Goal: Transaction & Acquisition: Obtain resource

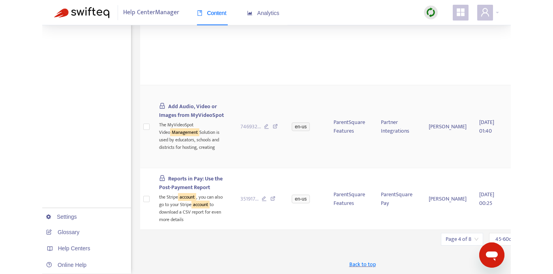
scroll to position [1549, 0]
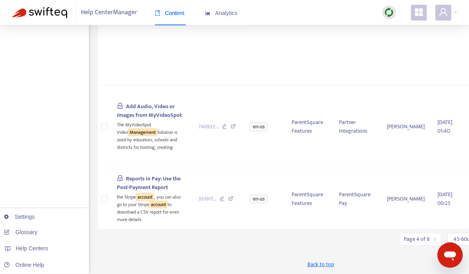
click at [422, 237] on input "search" at bounding box center [420, 239] width 33 height 12
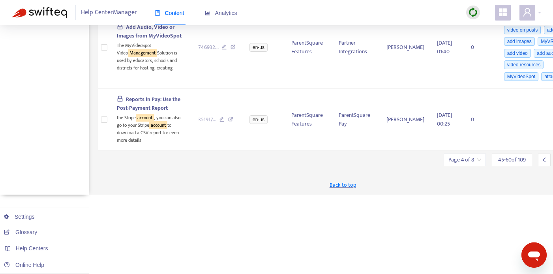
click at [468, 163] on icon "left" at bounding box center [545, 160] width 6 height 6
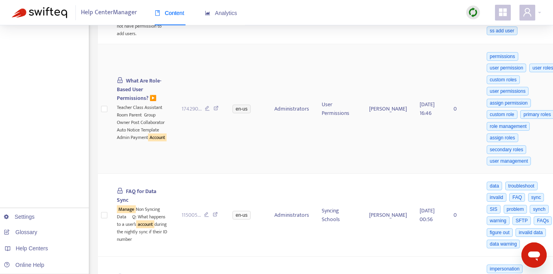
scroll to position [1670, 0]
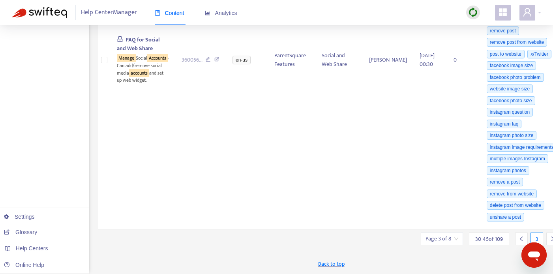
click at [468, 239] on div at bounding box center [521, 239] width 13 height 13
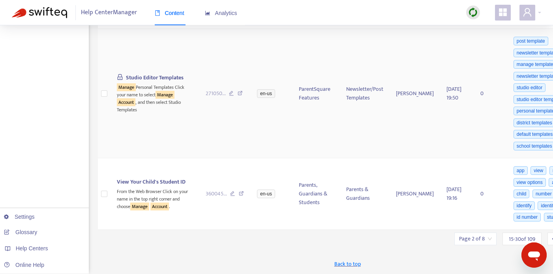
click at [468, 158] on td "post template newsletter template manage templates newsletter templates studio …" at bounding box center [552, 94] width 92 height 130
click at [468, 239] on icon "left" at bounding box center [554, 239] width 6 height 6
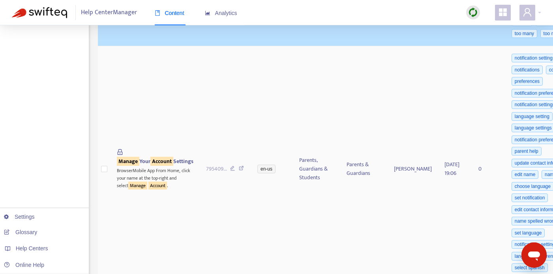
scroll to position [224, 0]
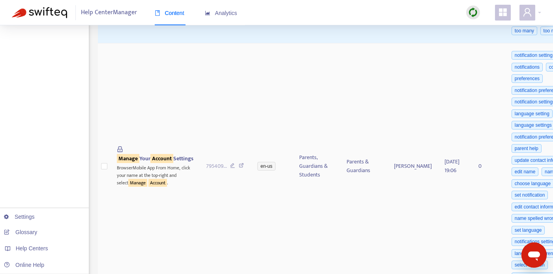
click at [200, 121] on td "795409 ..." at bounding box center [226, 166] width 52 height 246
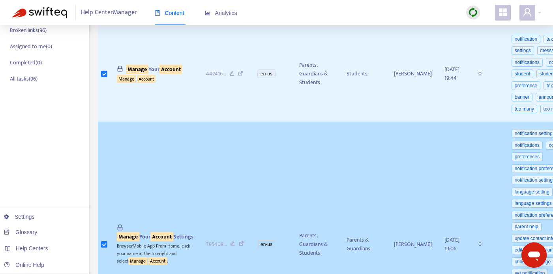
scroll to position [183, 0]
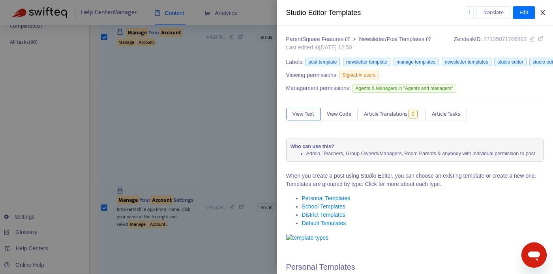
click at [468, 10] on icon "close" at bounding box center [543, 12] width 6 height 6
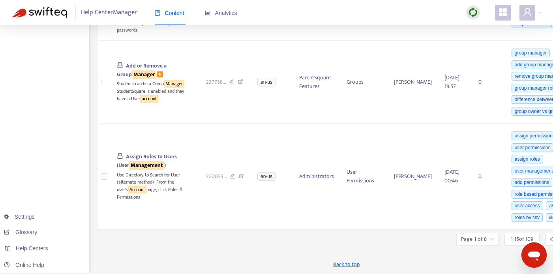
scroll to position [1810, 0]
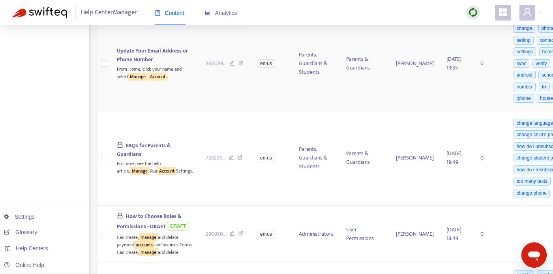
scroll to position [775, 0]
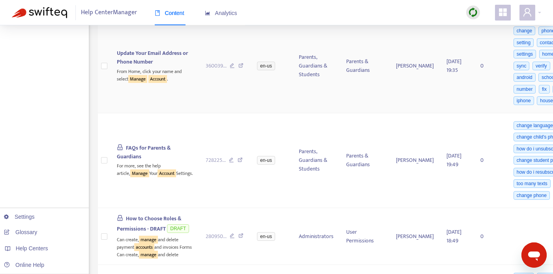
click at [199, 114] on td "360039 ..." at bounding box center [225, 66] width 52 height 95
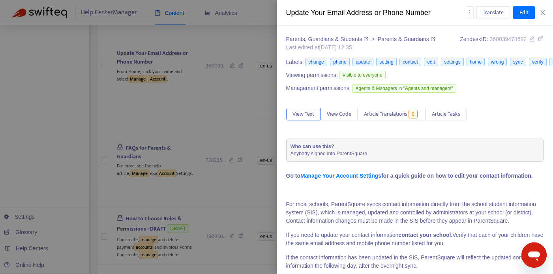
click at [105, 125] on div at bounding box center [276, 137] width 553 height 274
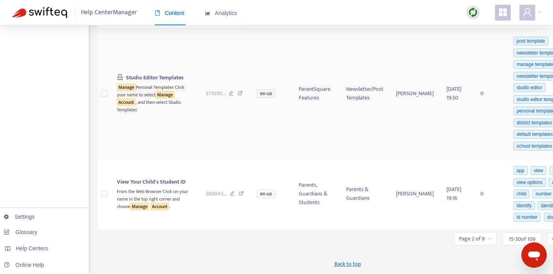
scroll to position [1911, 0]
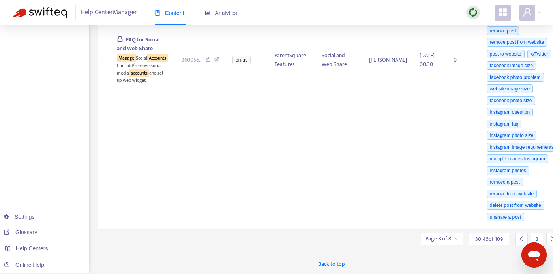
scroll to position [1662, 0]
click at [468, 238] on icon "right" at bounding box center [553, 239] width 6 height 6
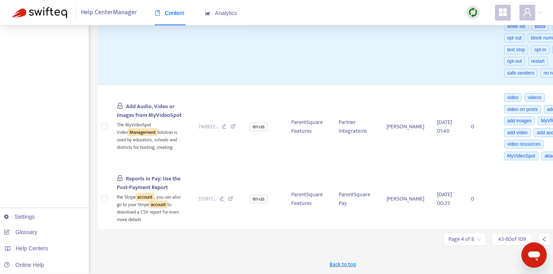
scroll to position [1665, 0]
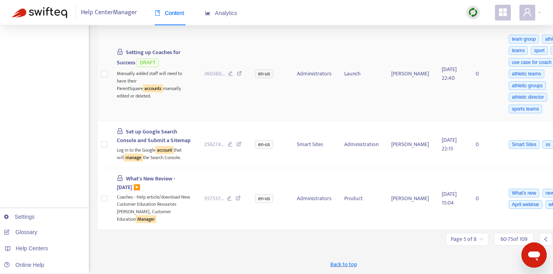
scroll to position [1593, 0]
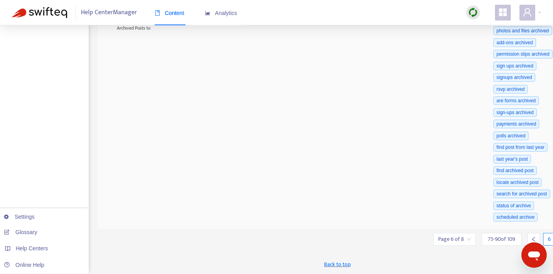
scroll to position [1942, 0]
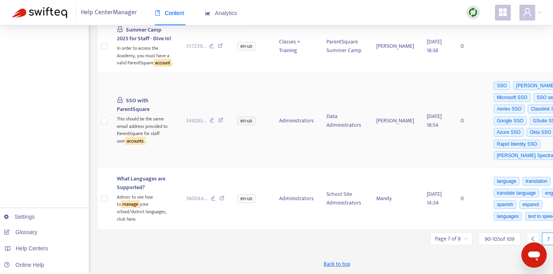
scroll to position [2119, 0]
click at [468, 238] on icon "right" at bounding box center [565, 239] width 6 height 6
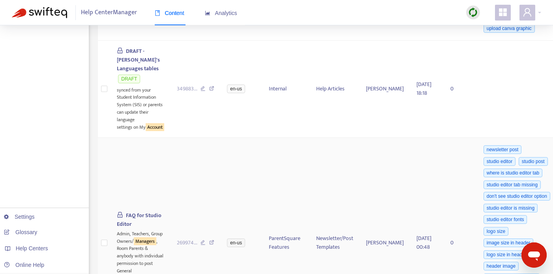
scroll to position [431, 0]
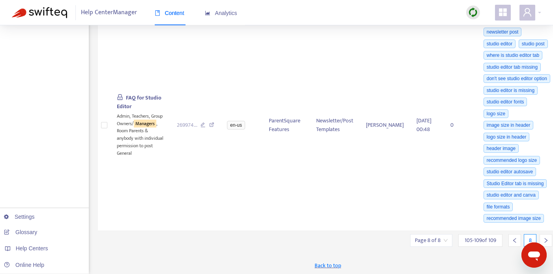
click at [421, 242] on input "search" at bounding box center [431, 241] width 33 height 12
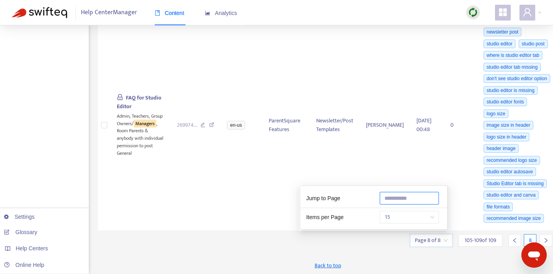
click at [409, 199] on input "text" at bounding box center [409, 198] width 59 height 13
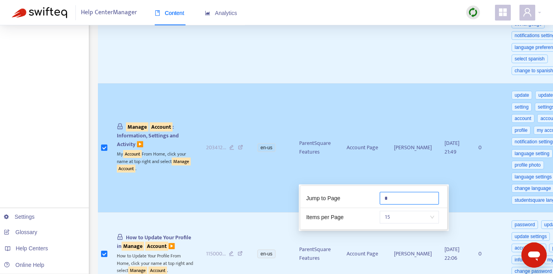
type input "*"
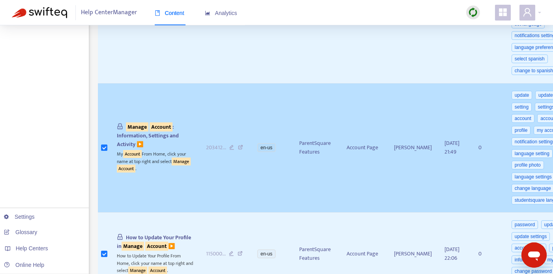
click at [388, 113] on td "[PERSON_NAME]" at bounding box center [413, 148] width 51 height 130
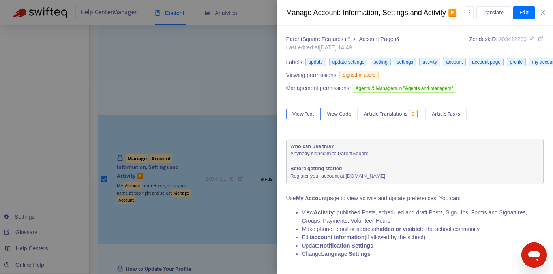
scroll to position [274, 0]
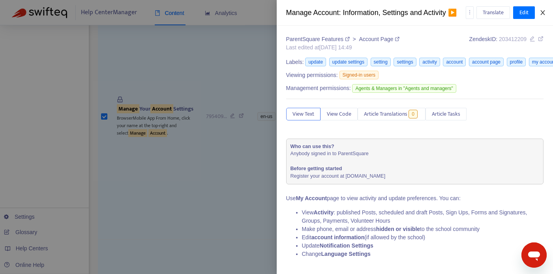
click at [468, 13] on icon "close" at bounding box center [543, 12] width 6 height 6
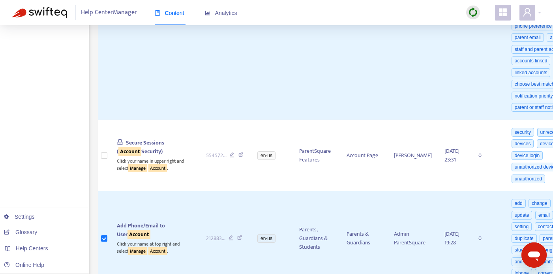
scroll to position [1062, 0]
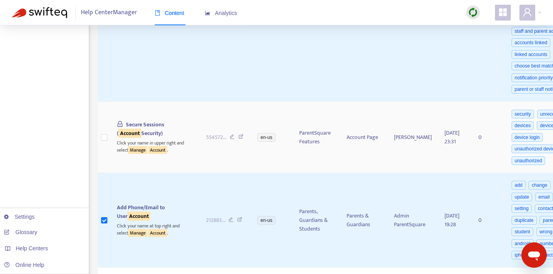
click at [251, 173] on td "en-us" at bounding box center [272, 137] width 42 height 71
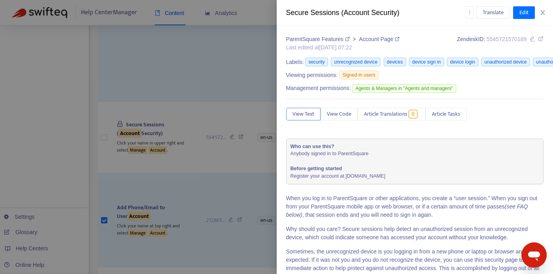
click at [105, 214] on div at bounding box center [276, 137] width 553 height 274
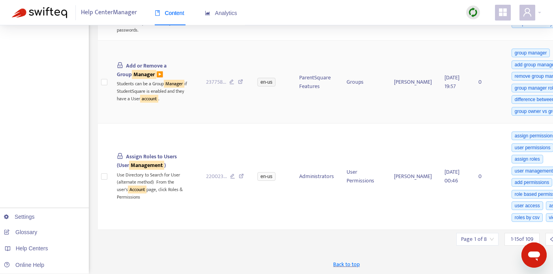
scroll to position [1905, 0]
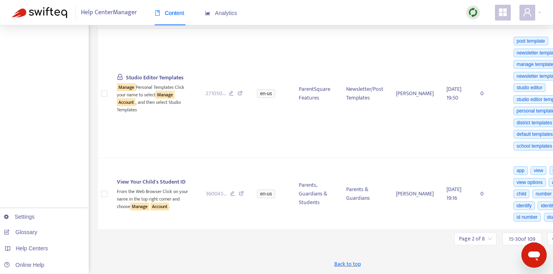
scroll to position [1911, 0]
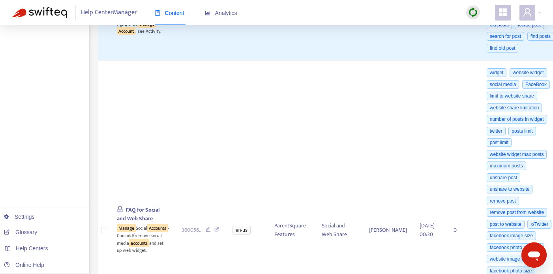
scroll to position [1662, 0]
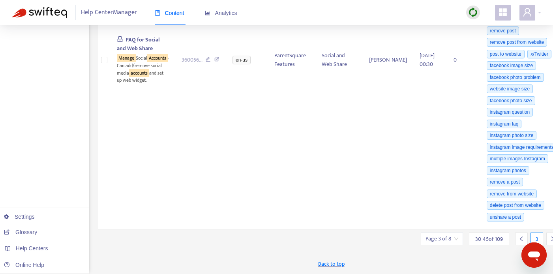
click at [468, 241] on icon "right" at bounding box center [553, 239] width 6 height 6
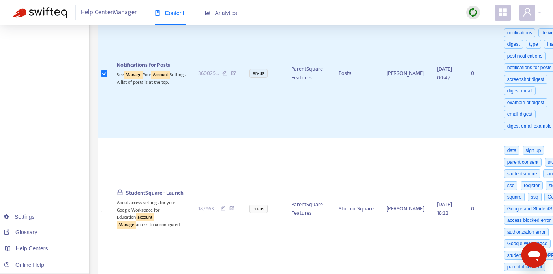
scroll to position [324, 0]
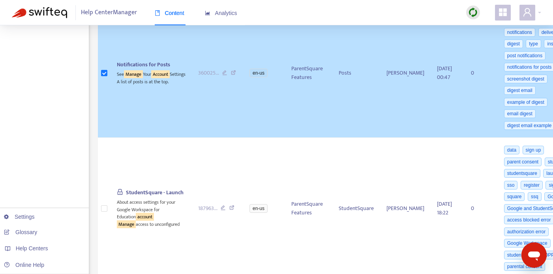
click at [202, 103] on td "360025 ..." at bounding box center [218, 73] width 52 height 130
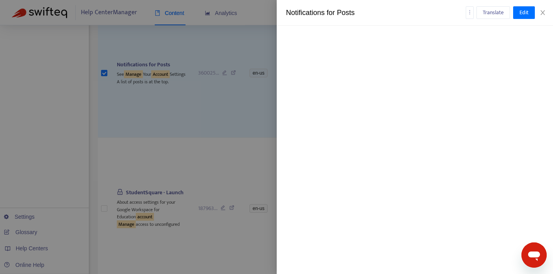
scroll to position [2952, 0]
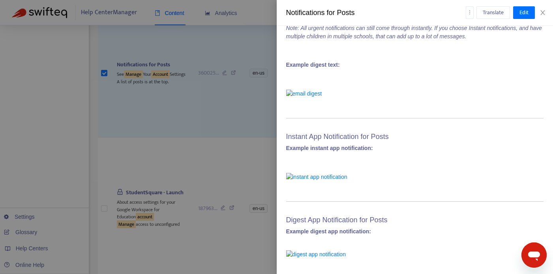
click at [214, 103] on div at bounding box center [276, 137] width 553 height 274
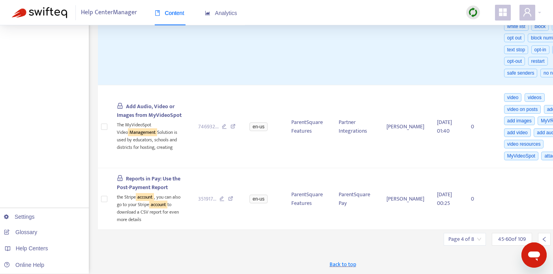
scroll to position [1665, 0]
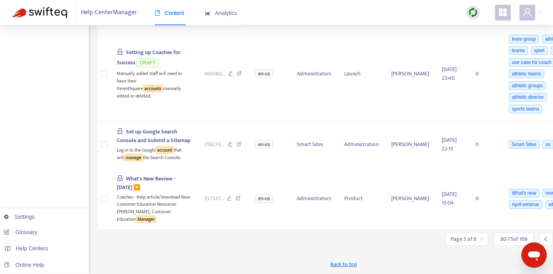
scroll to position [1593, 0]
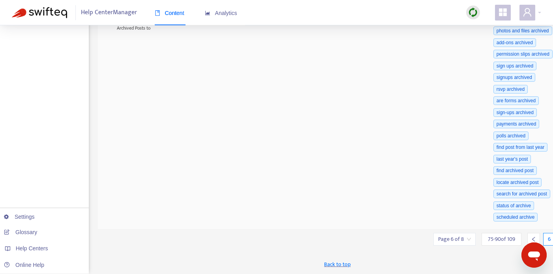
scroll to position [1942, 0]
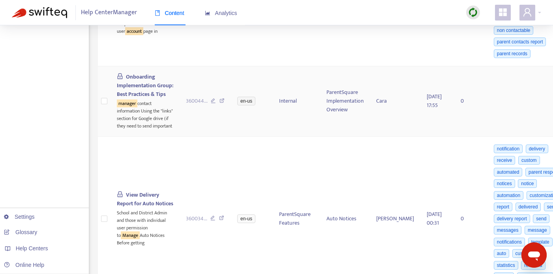
scroll to position [1044, 0]
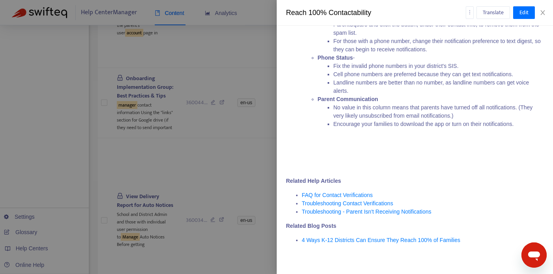
scroll to position [686, 0]
click at [234, 81] on div at bounding box center [276, 137] width 553 height 274
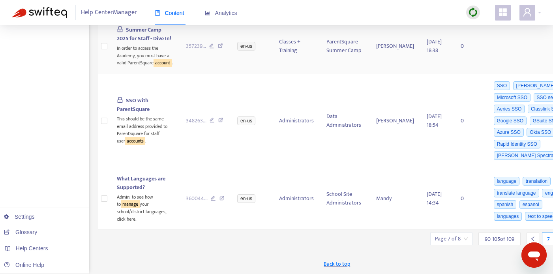
scroll to position [2119, 0]
click at [468, 239] on icon "right" at bounding box center [565, 239] width 6 height 6
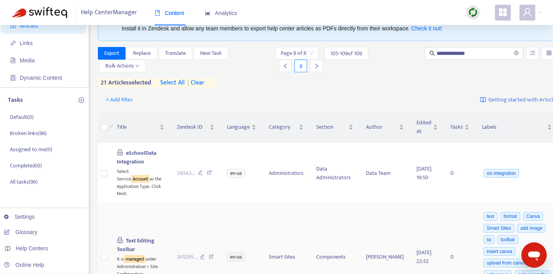
scroll to position [0, 0]
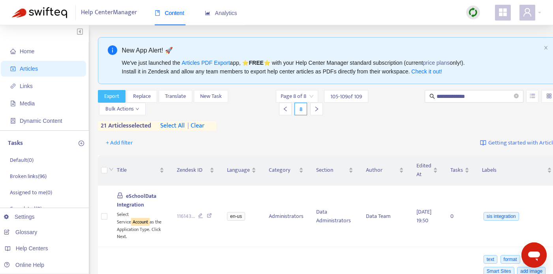
click at [120, 95] on button "Export" at bounding box center [112, 96] width 28 height 13
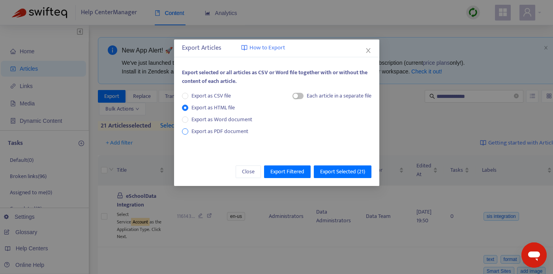
click at [233, 133] on span "Export as PDF document" at bounding box center [220, 131] width 57 height 9
click at [297, 96] on button "button" at bounding box center [298, 96] width 11 height 6
click at [221, 105] on span "Export as HTML file" at bounding box center [213, 107] width 50 height 9
click at [294, 92] on div "Each article in a separate file" at bounding box center [332, 98] width 79 height 12
click at [295, 99] on span "button" at bounding box center [298, 96] width 11 height 6
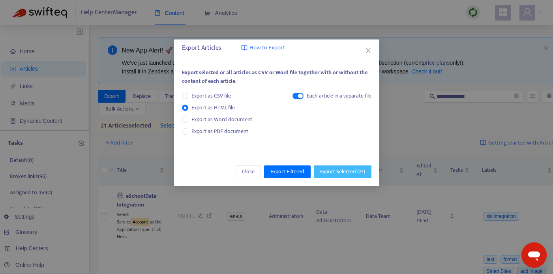
click at [348, 171] on span "Export Selected ( 21 )" at bounding box center [342, 171] width 45 height 9
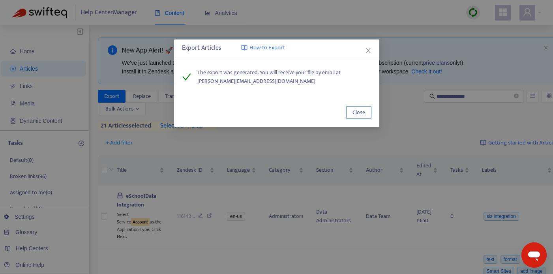
click at [361, 112] on span "Close" at bounding box center [359, 112] width 13 height 9
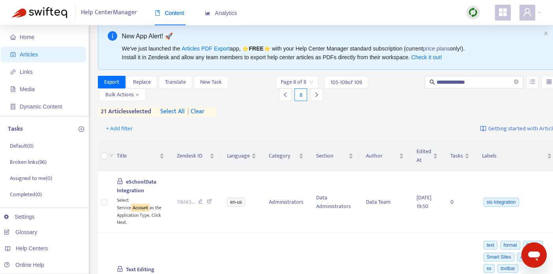
scroll to position [18, 0]
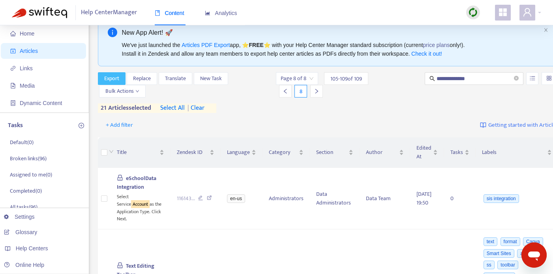
click at [117, 78] on span "Export" at bounding box center [111, 78] width 15 height 9
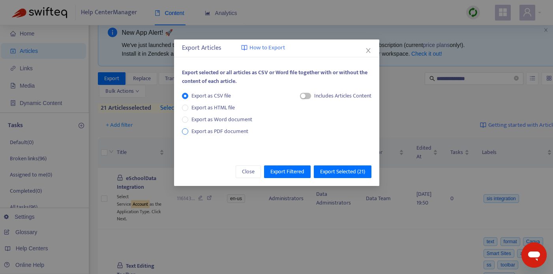
click at [220, 132] on span "Export as PDF document" at bounding box center [220, 131] width 57 height 9
click at [296, 92] on div "Each article in a separate file" at bounding box center [332, 98] width 79 height 12
click at [297, 97] on div "button" at bounding box center [295, 96] width 5 height 5
click at [336, 169] on span "Export Selected ( 21 )" at bounding box center [342, 171] width 45 height 9
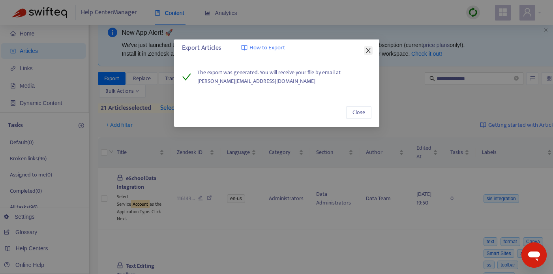
click at [370, 48] on icon "close" at bounding box center [368, 50] width 6 height 6
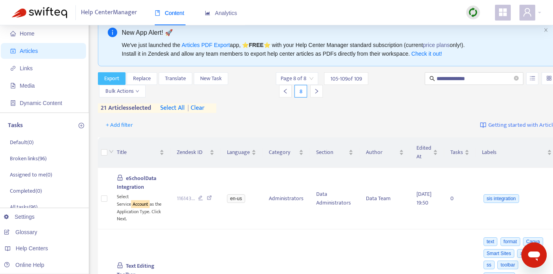
click at [111, 74] on span "Export" at bounding box center [111, 78] width 15 height 9
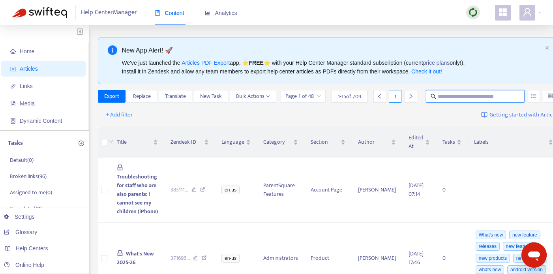
click at [452, 97] on input "text" at bounding box center [476, 96] width 76 height 9
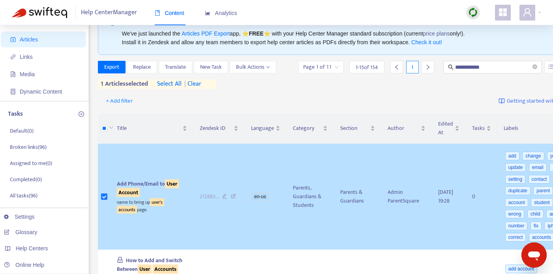
scroll to position [30, 0]
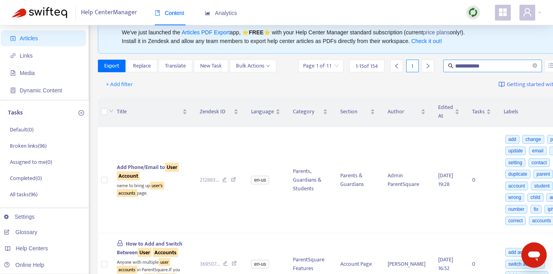
click at [455, 67] on input "**********" at bounding box center [493, 66] width 76 height 9
click at [455, 68] on input "**********" at bounding box center [493, 66] width 76 height 9
click at [455, 66] on input "**********" at bounding box center [493, 66] width 76 height 9
type input "**********"
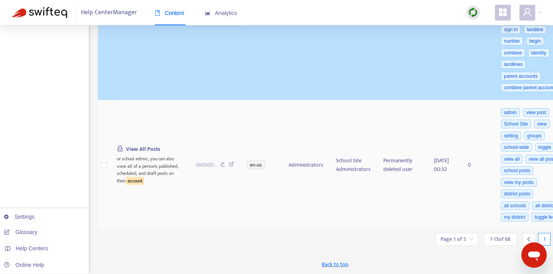
scroll to position [1870, 0]
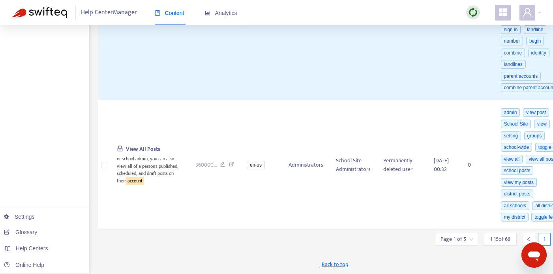
click at [553, 237] on icon "right" at bounding box center [561, 240] width 6 height 6
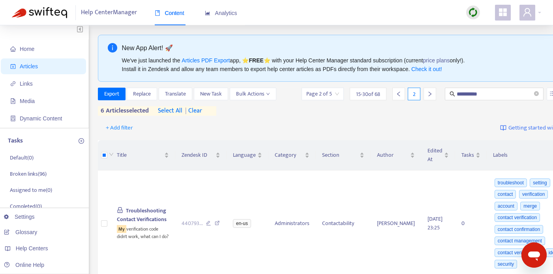
scroll to position [0, 0]
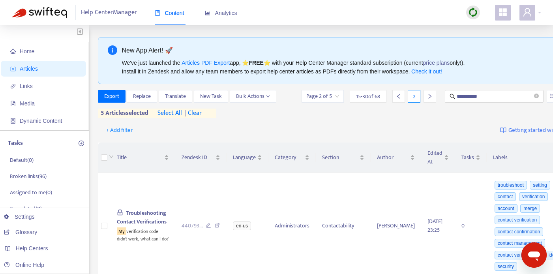
click at [198, 111] on span "| clear" at bounding box center [192, 113] width 20 height 9
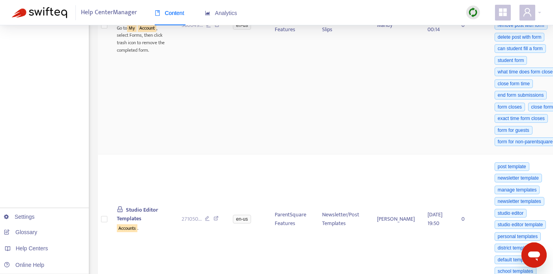
scroll to position [1697, 0]
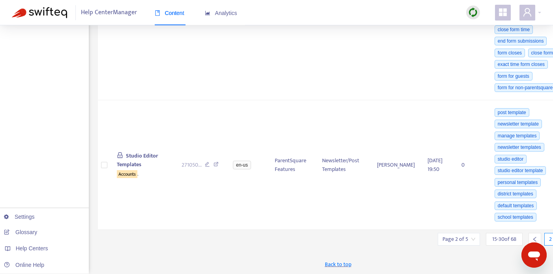
click at [534, 237] on icon "left" at bounding box center [535, 239] width 3 height 5
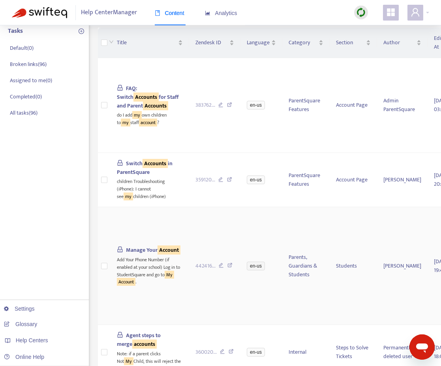
scroll to position [117, 0]
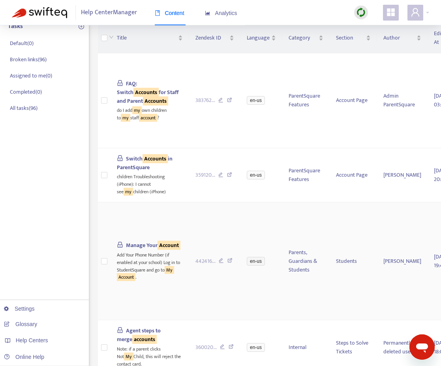
click at [114, 258] on td "Manage Your Account Add Your Phone Number (if enabled at your school) Log in to…" at bounding box center [150, 261] width 79 height 118
click at [158, 250] on sqkw "Account" at bounding box center [169, 245] width 23 height 9
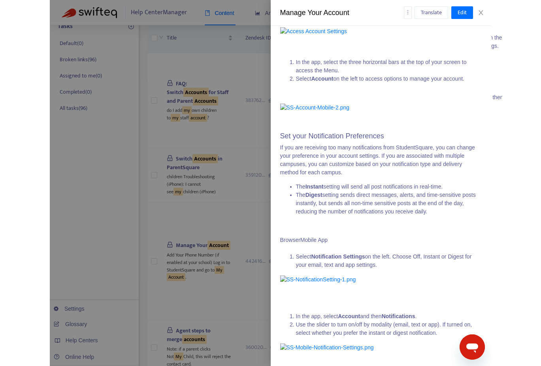
scroll to position [0, 0]
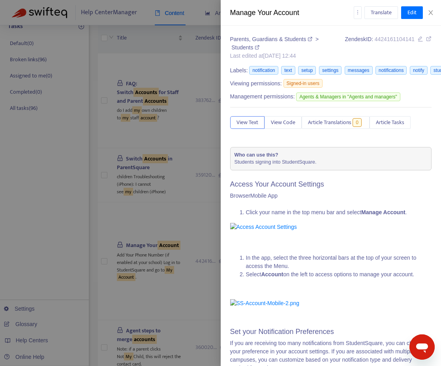
click at [249, 38] on link "Parents, Guardians & Students" at bounding box center [272, 39] width 84 height 6
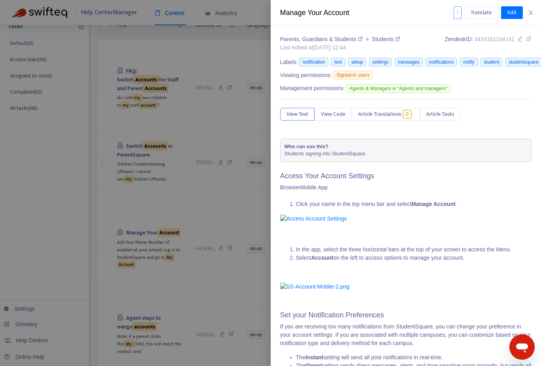
click at [457, 9] on icon "more" at bounding box center [458, 12] width 6 height 6
click at [410, 18] on div "Manage Your Account Translate Edit" at bounding box center [406, 13] width 271 height 26
click at [493, 83] on div "Management permissions: Agents & Managers in "Agents and managers"" at bounding box center [406, 89] width 252 height 13
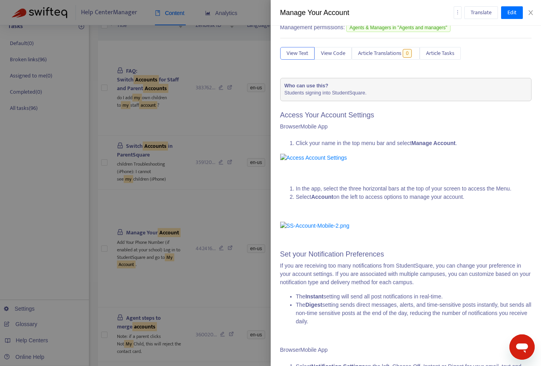
scroll to position [79, 0]
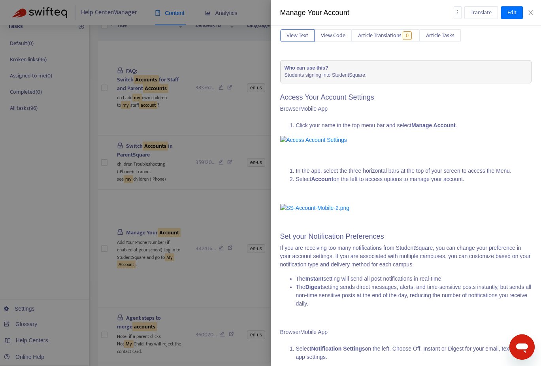
click at [418, 113] on div "Browser Mobile App" at bounding box center [406, 109] width 252 height 8
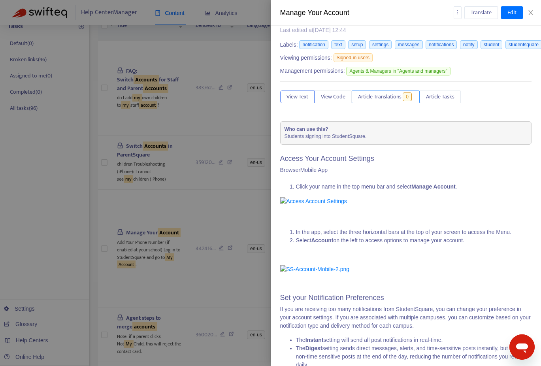
scroll to position [0, 0]
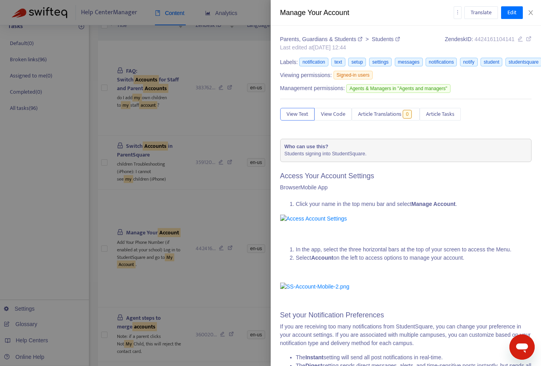
click at [392, 41] on link "Students" at bounding box center [386, 39] width 28 height 6
click at [333, 39] on link "Parents, Guardians & Students" at bounding box center [322, 39] width 84 height 6
